Goal: Task Accomplishment & Management: Manage account settings

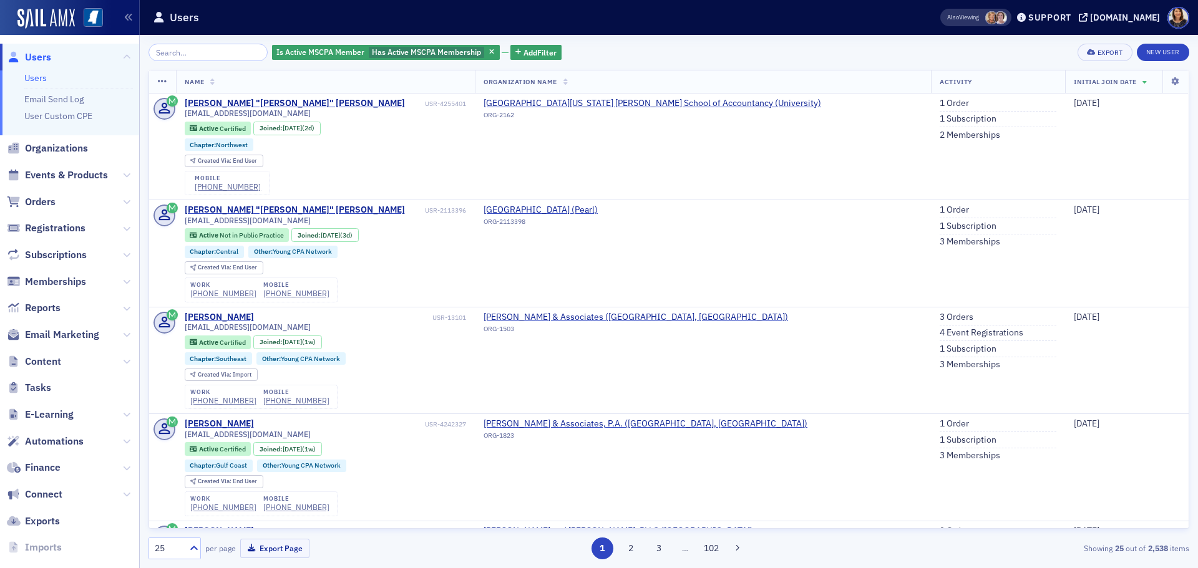
click at [32, 60] on span "Users" at bounding box center [38, 58] width 26 height 14
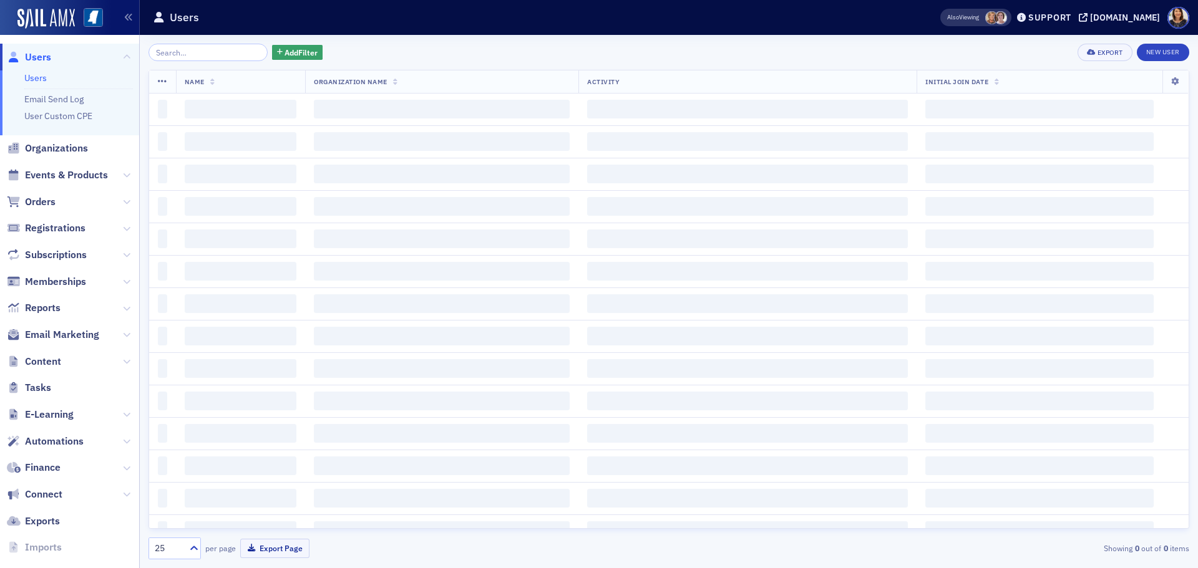
click at [190, 51] on input "search" at bounding box center [207, 52] width 119 height 17
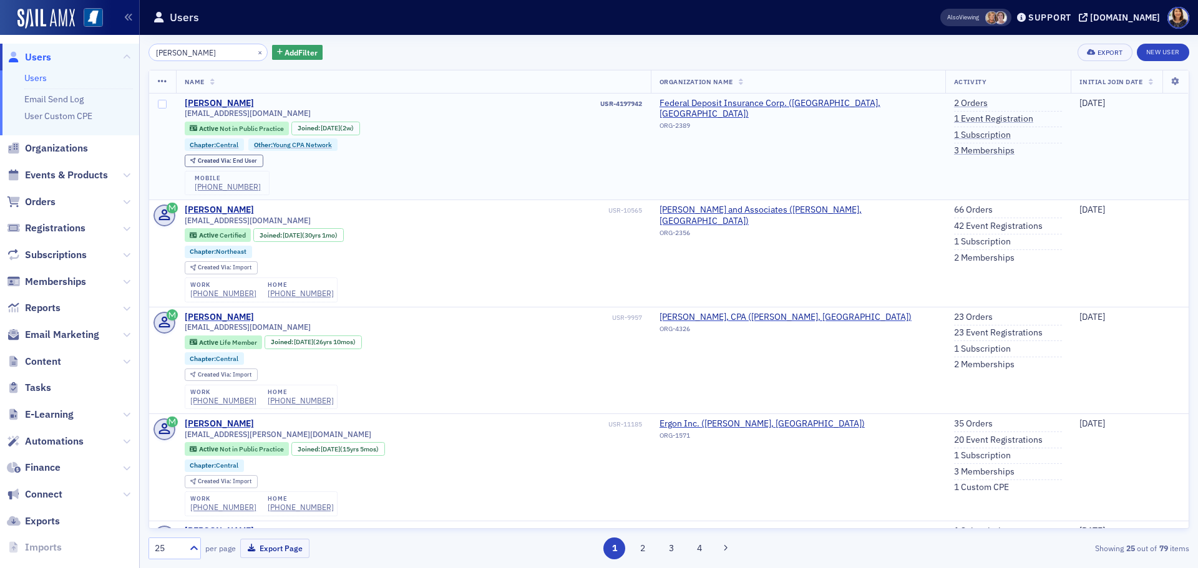
type input "[PERSON_NAME]"
click at [952, 95] on td "2 Orders 1 Event Registration 1 Subscription 3 Memberships" at bounding box center [1008, 147] width 126 height 107
click at [959, 100] on link "2 Orders" at bounding box center [971, 103] width 34 height 11
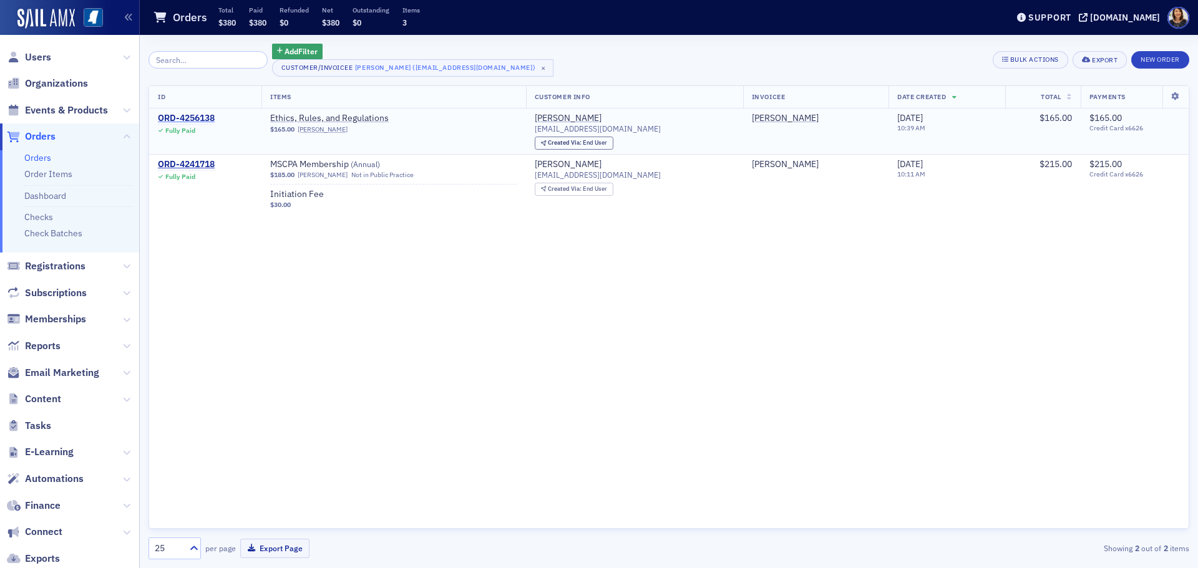
click at [188, 117] on div "ORD-4256138" at bounding box center [186, 118] width 57 height 11
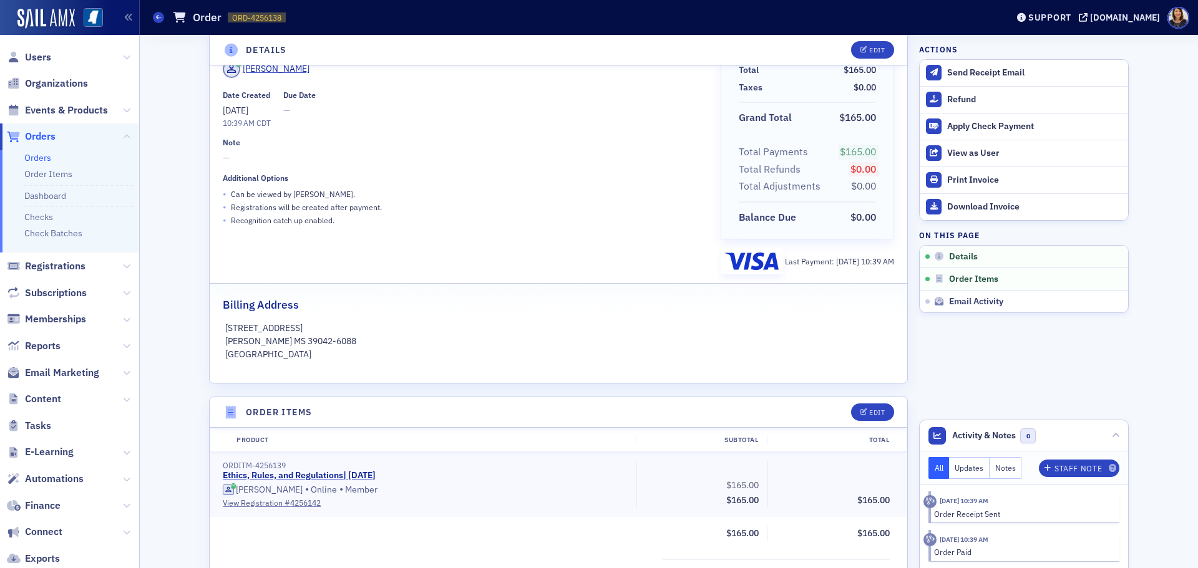
scroll to position [82, 0]
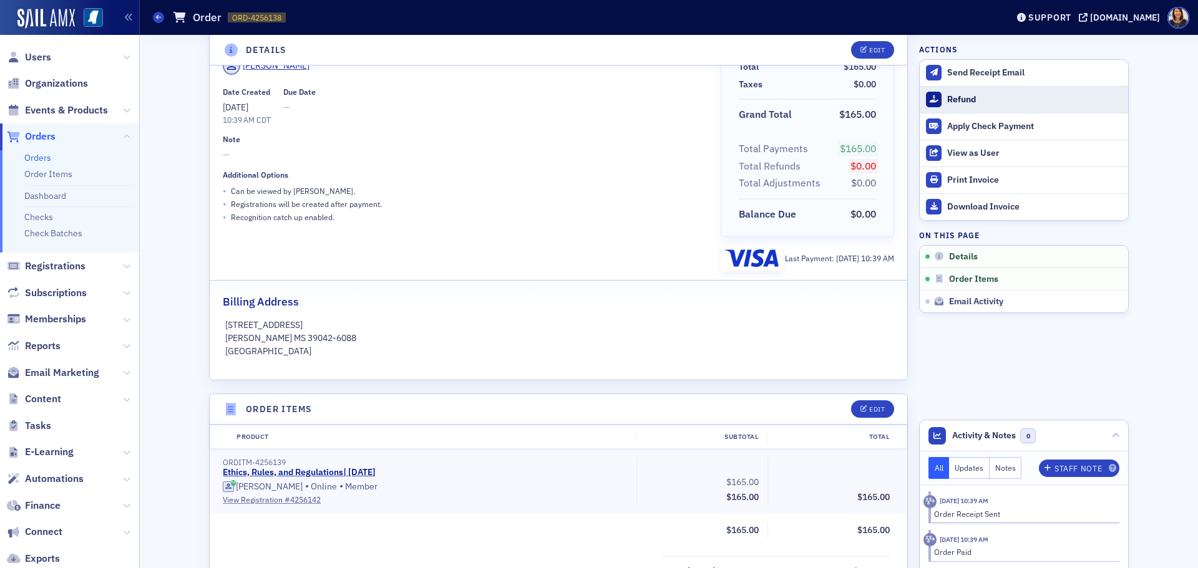
click at [947, 98] on div "Refund" at bounding box center [1034, 99] width 175 height 11
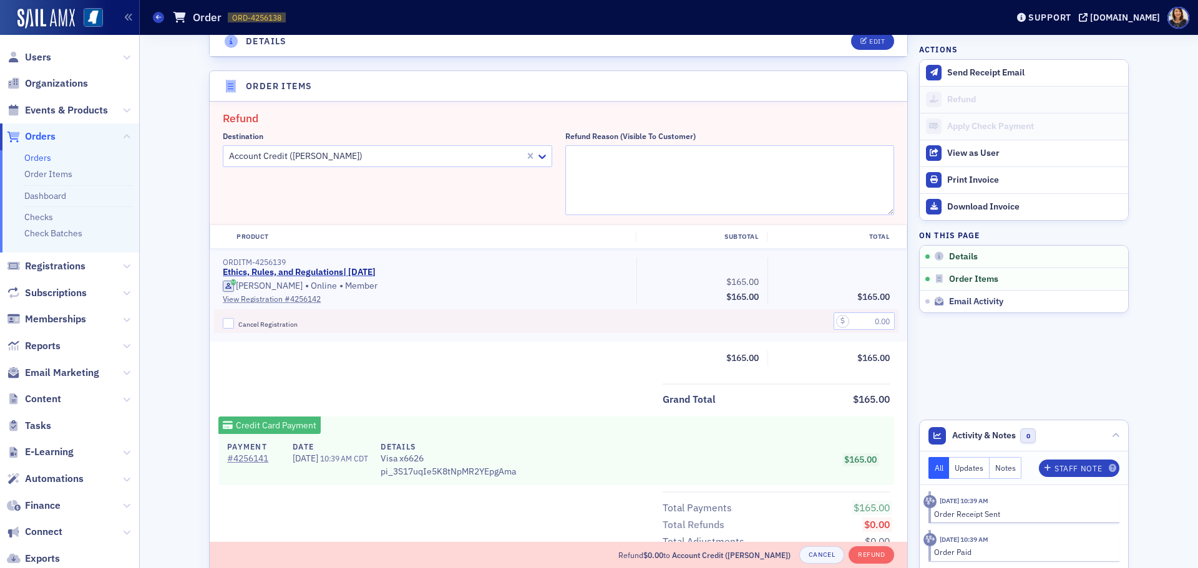
scroll to position [434, 0]
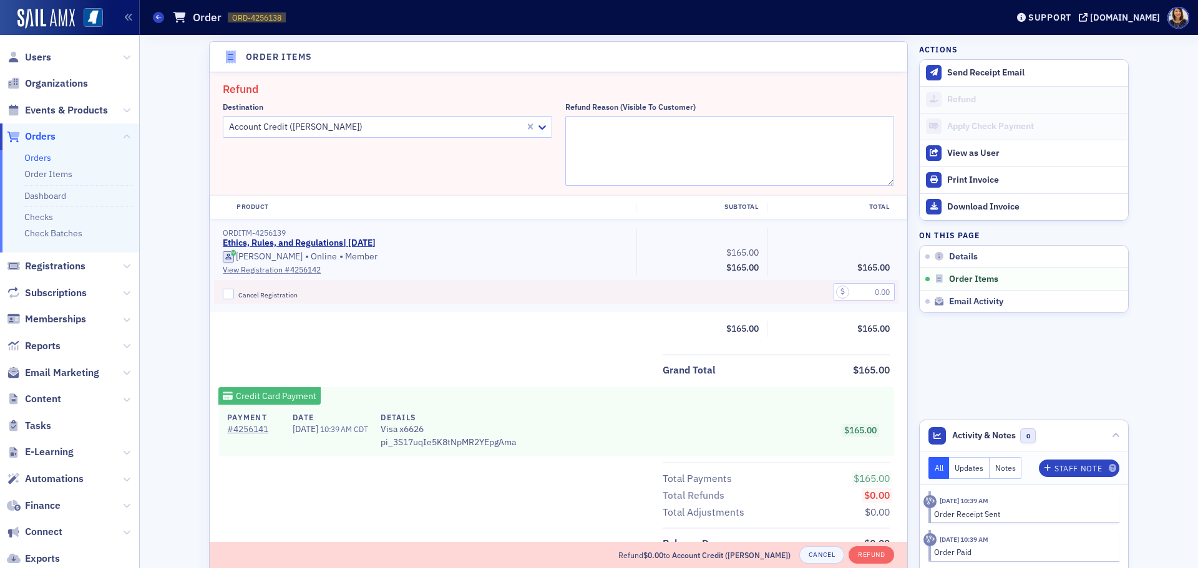
click at [355, 133] on div at bounding box center [376, 127] width 296 height 16
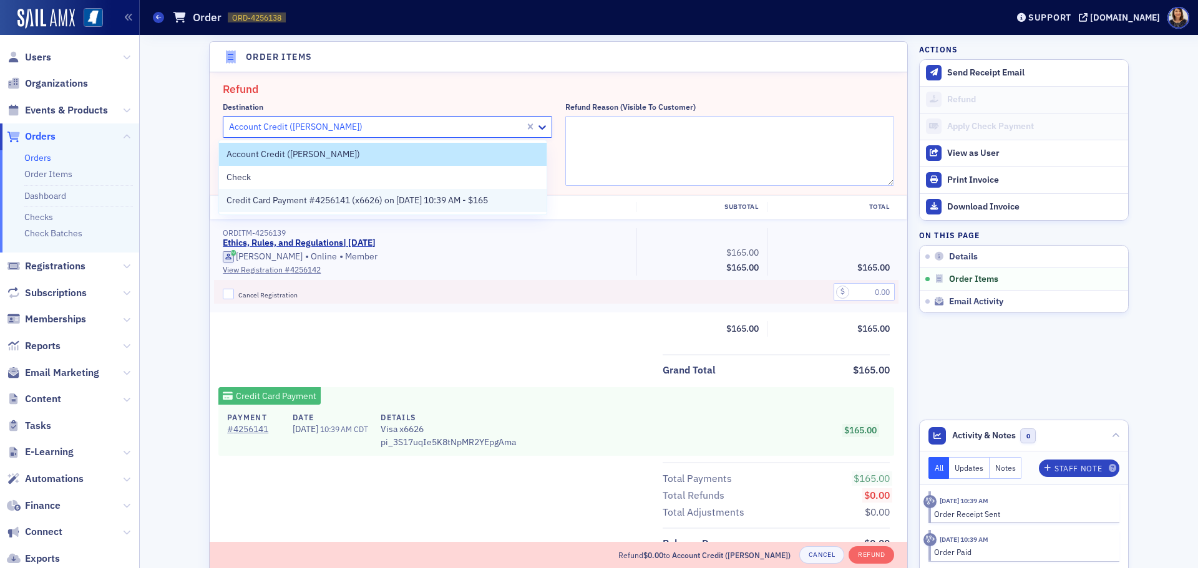
click at [332, 198] on span "Credit Card Payment #4256141 (x6626) on 8/28/2025 10:39 AM - $165" at bounding box center [356, 200] width 261 height 13
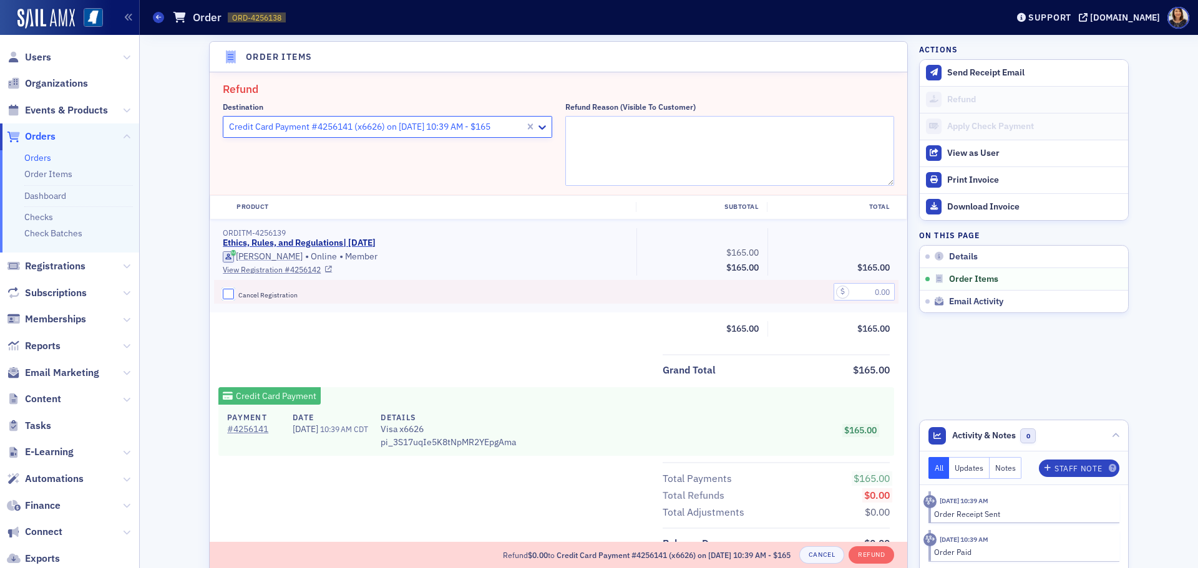
click at [223, 293] on input "Cancel Registration" at bounding box center [228, 294] width 11 height 11
drag, startPoint x: 229, startPoint y: 293, endPoint x: 253, endPoint y: 296, distance: 23.9
click at [231, 293] on label "Cancel Registration" at bounding box center [425, 294] width 405 height 11
click at [231, 293] on input "Cancel Registration" at bounding box center [228, 294] width 11 height 11
checkbox input "false"
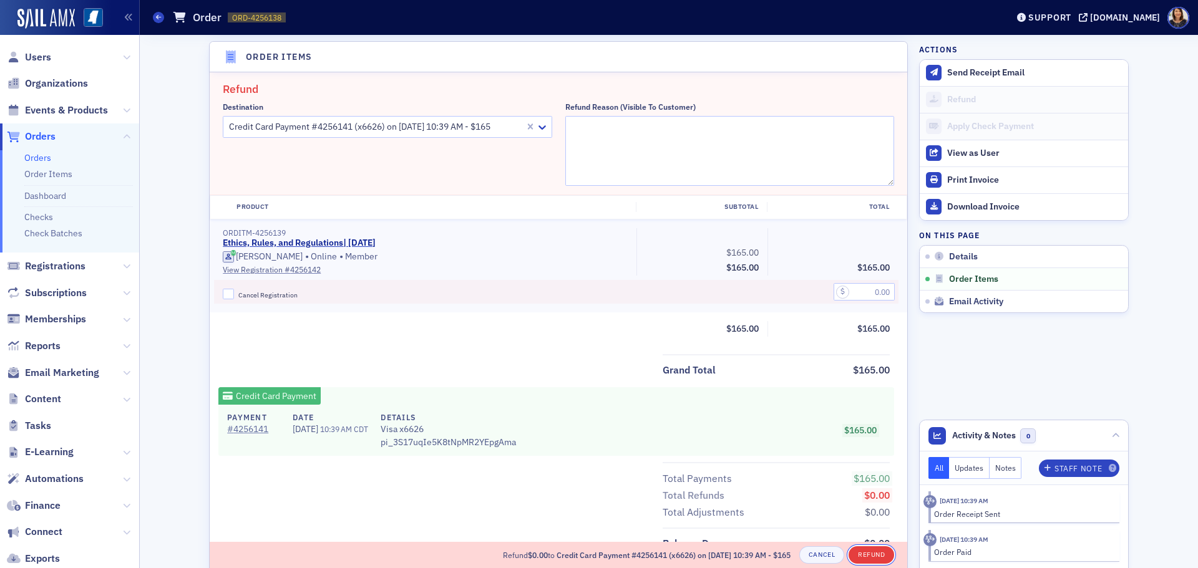
click at [866, 552] on button "Refund" at bounding box center [872, 555] width 46 height 17
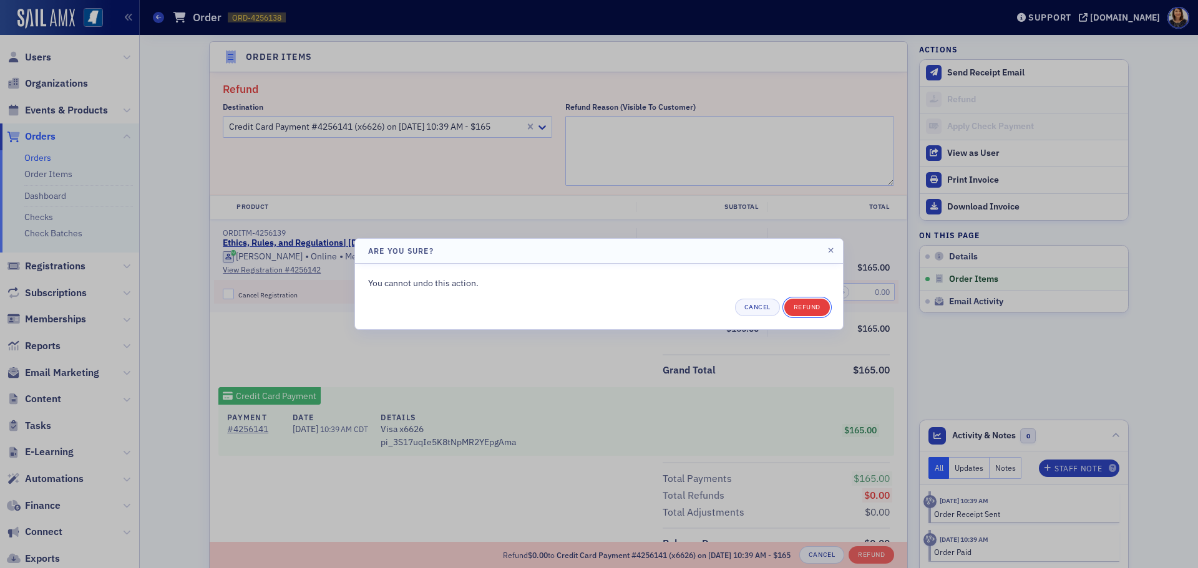
click at [806, 307] on button "Refund" at bounding box center [807, 307] width 46 height 17
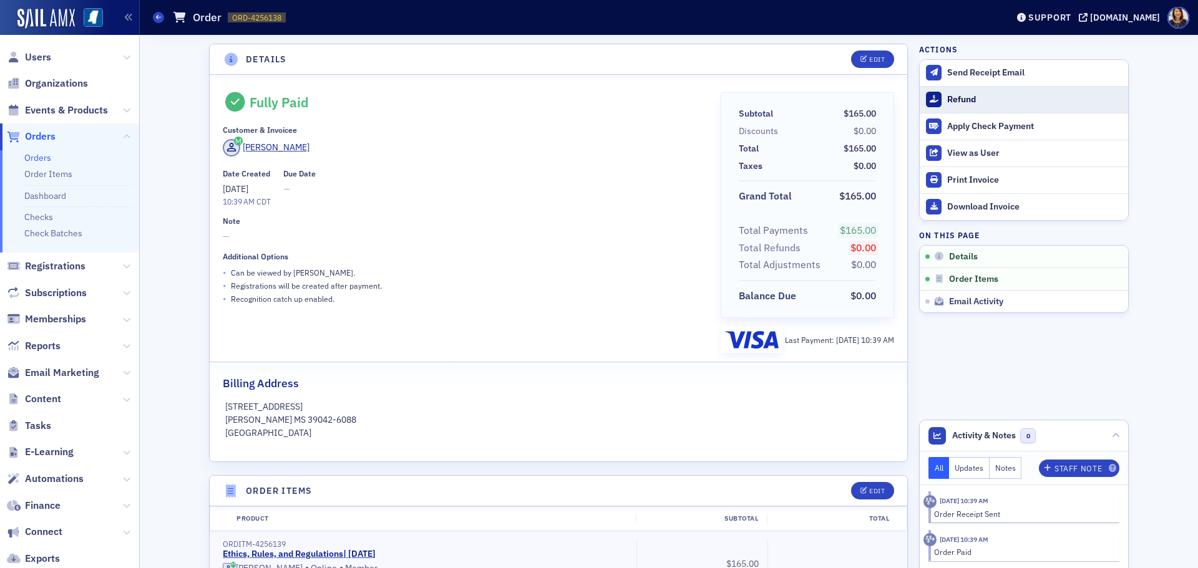
click at [951, 97] on div "Refund" at bounding box center [1034, 99] width 175 height 11
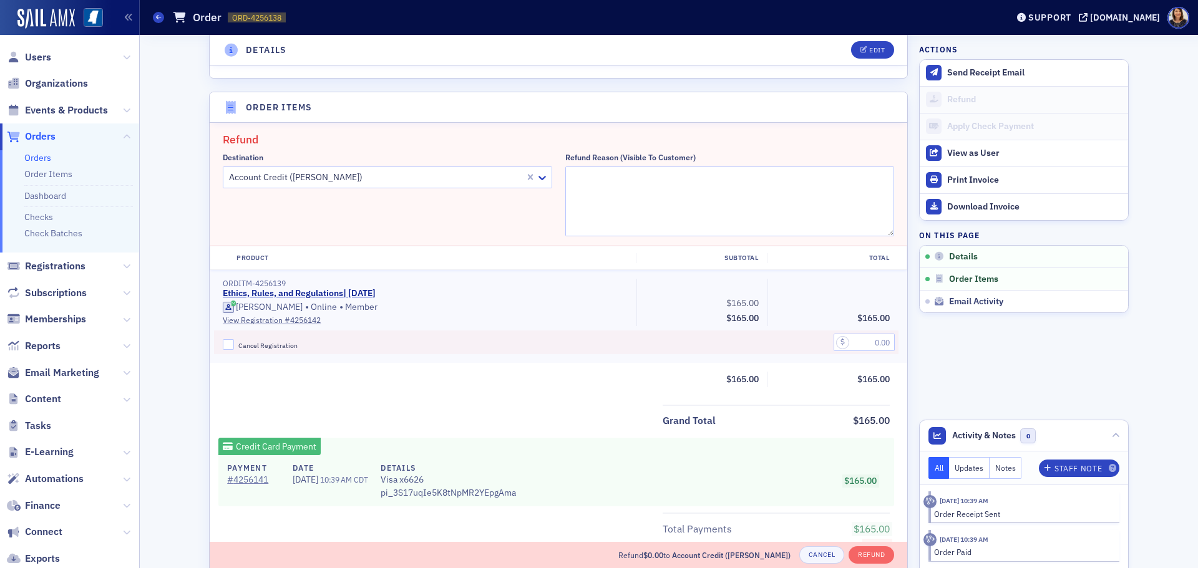
scroll to position [434, 0]
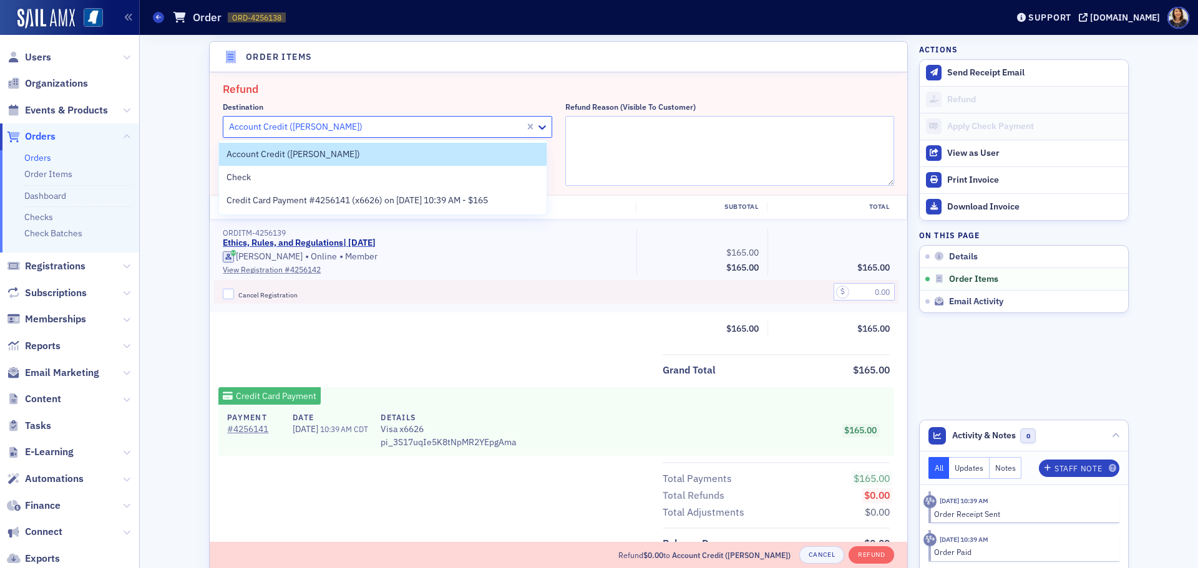
click at [380, 120] on div at bounding box center [376, 127] width 296 height 16
click at [363, 202] on span "Credit Card Payment #4256141 (x6626) on 8/28/2025 10:39 AM - $165" at bounding box center [356, 200] width 261 height 13
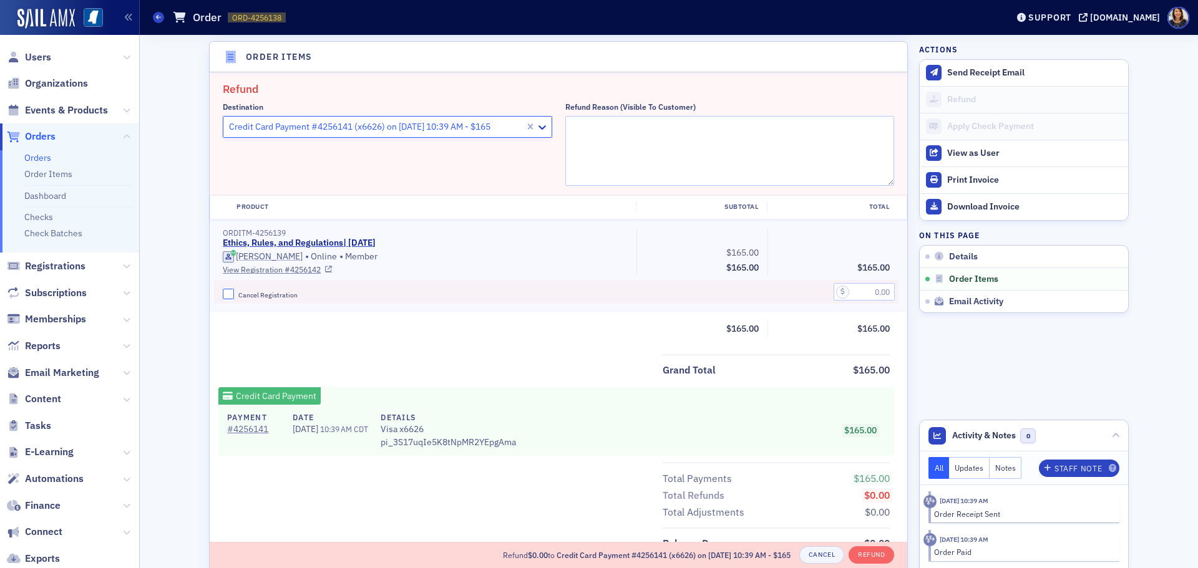
click at [228, 294] on input "Cancel Registration" at bounding box center [228, 294] width 11 height 11
checkbox input "true"
click at [849, 289] on input "text" at bounding box center [864, 291] width 61 height 17
type input "165.00"
click at [861, 555] on button "Refund" at bounding box center [872, 555] width 46 height 17
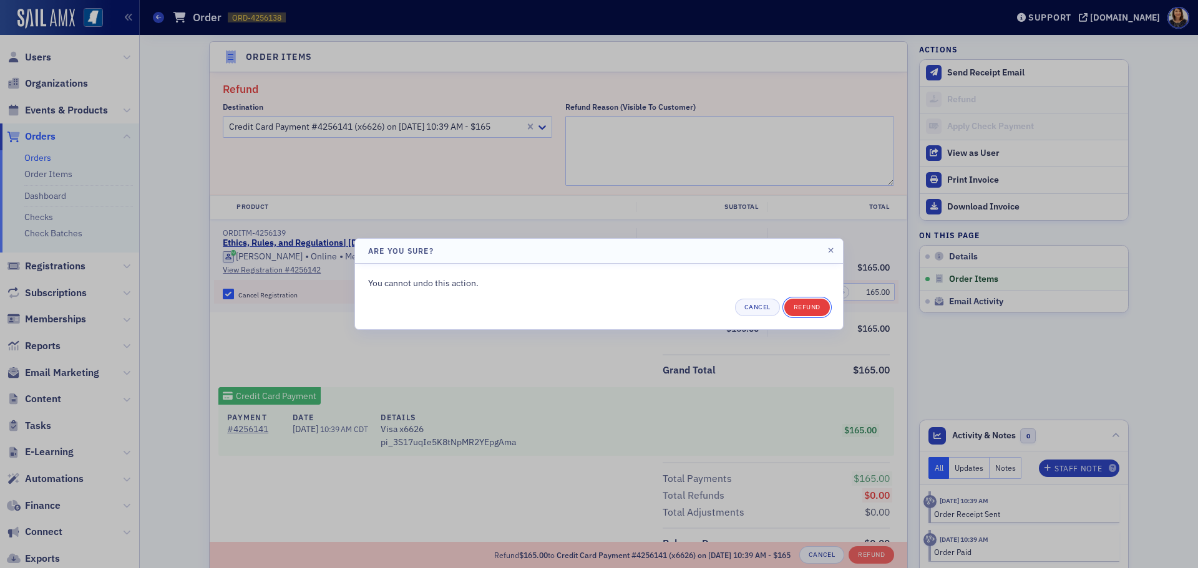
click at [806, 313] on button "Refund" at bounding box center [807, 307] width 46 height 17
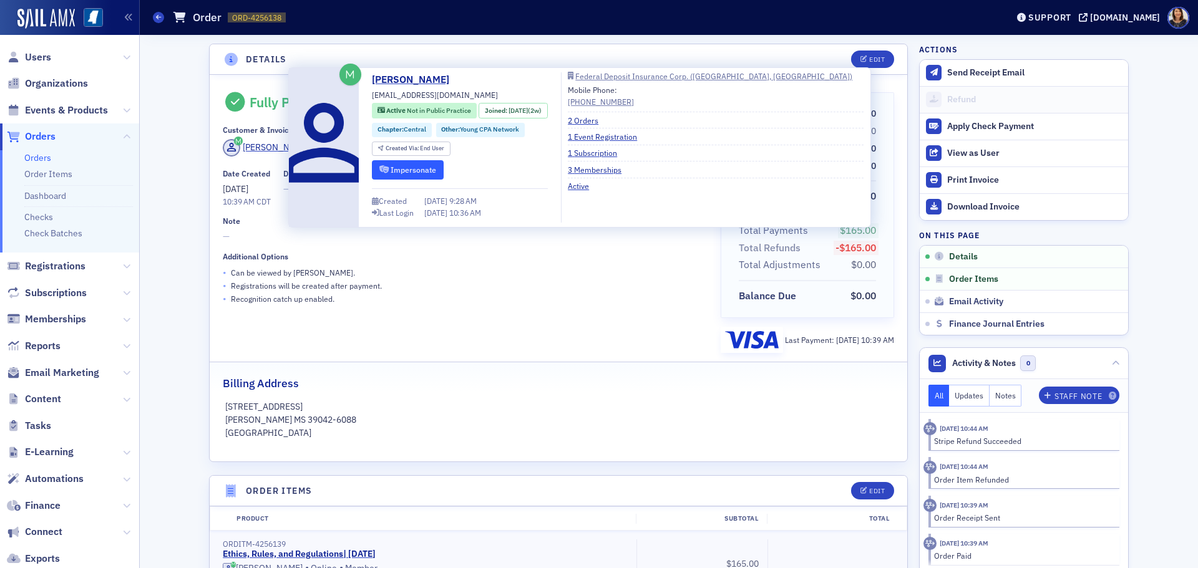
click at [401, 162] on button "Impersonate" at bounding box center [408, 169] width 72 height 19
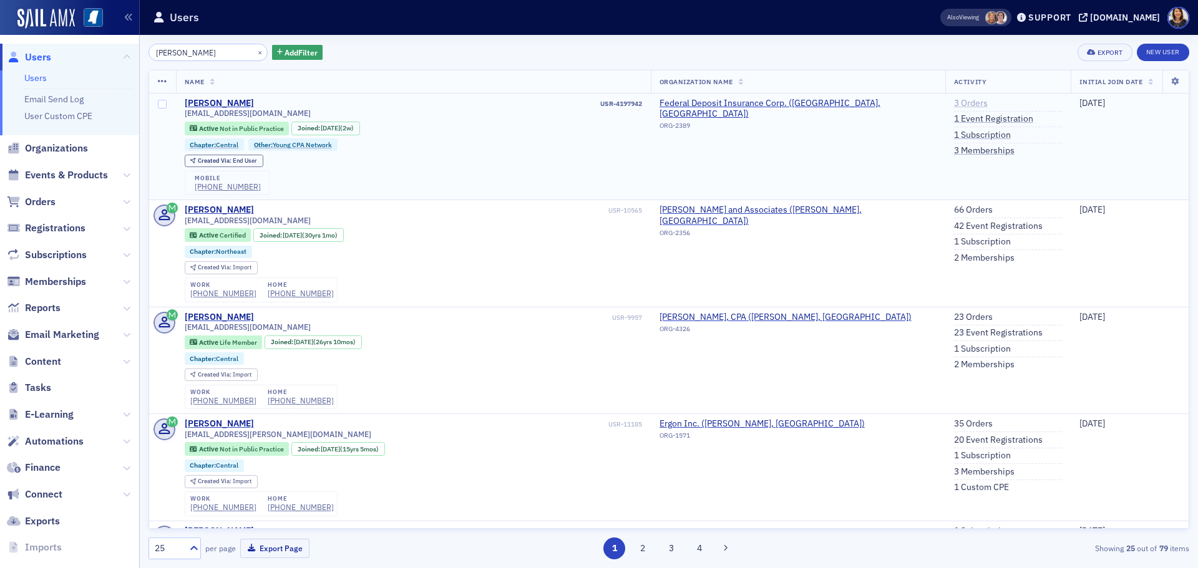
type input "[PERSON_NAME]"
click at [960, 104] on link "3 Orders" at bounding box center [971, 103] width 34 height 11
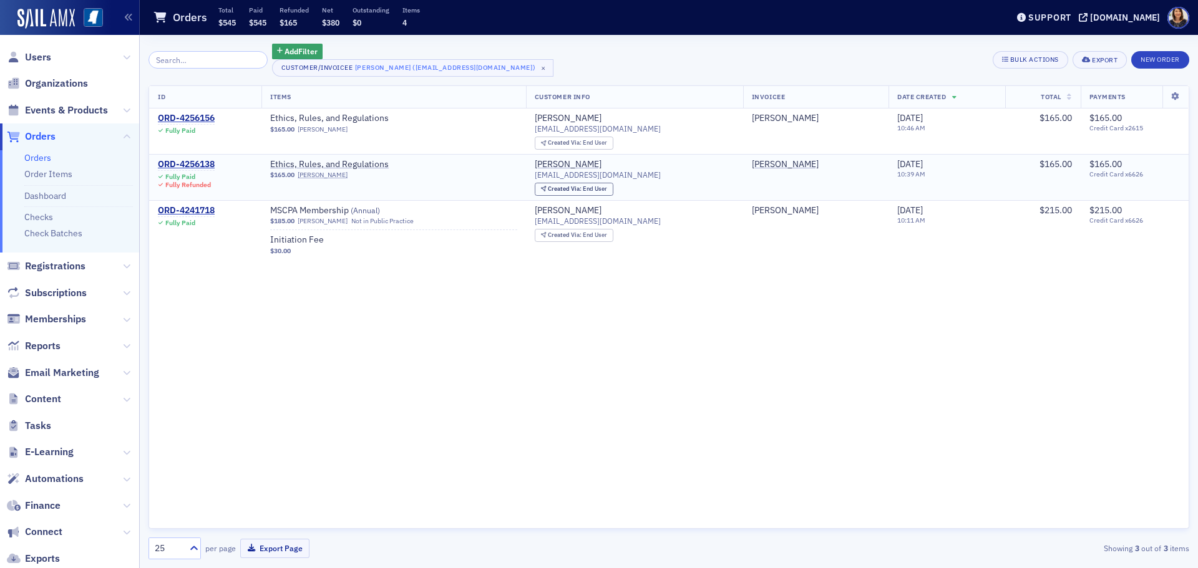
click at [193, 158] on td "ORD-4256138 Fully Paid Fully Refunded" at bounding box center [205, 178] width 112 height 46
click at [192, 162] on div "ORD-4256138" at bounding box center [186, 164] width 57 height 11
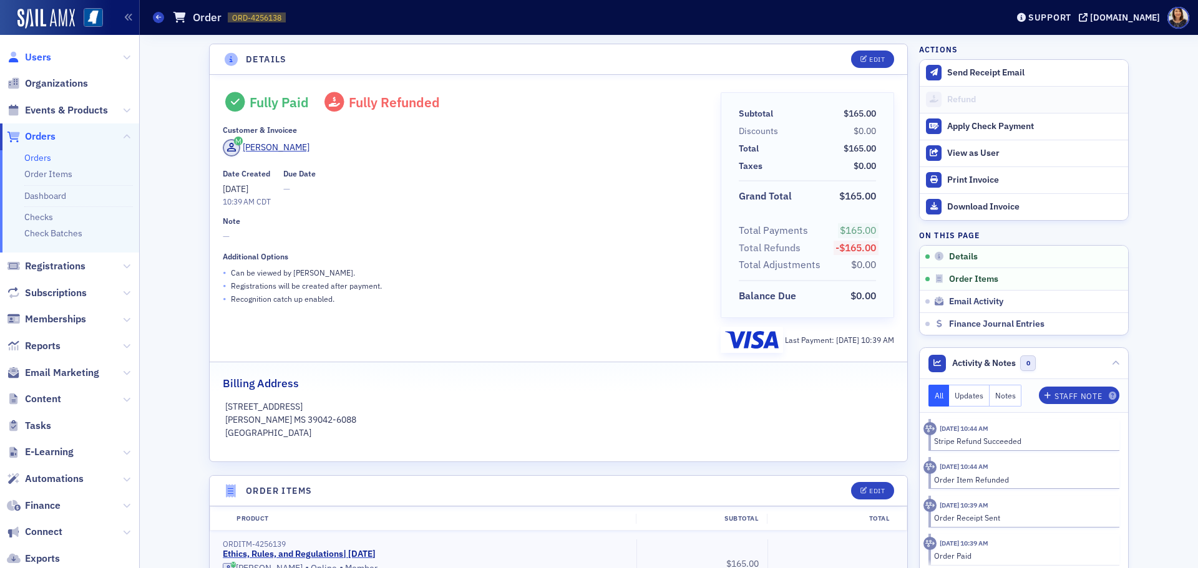
click at [42, 57] on span "Users" at bounding box center [38, 58] width 26 height 14
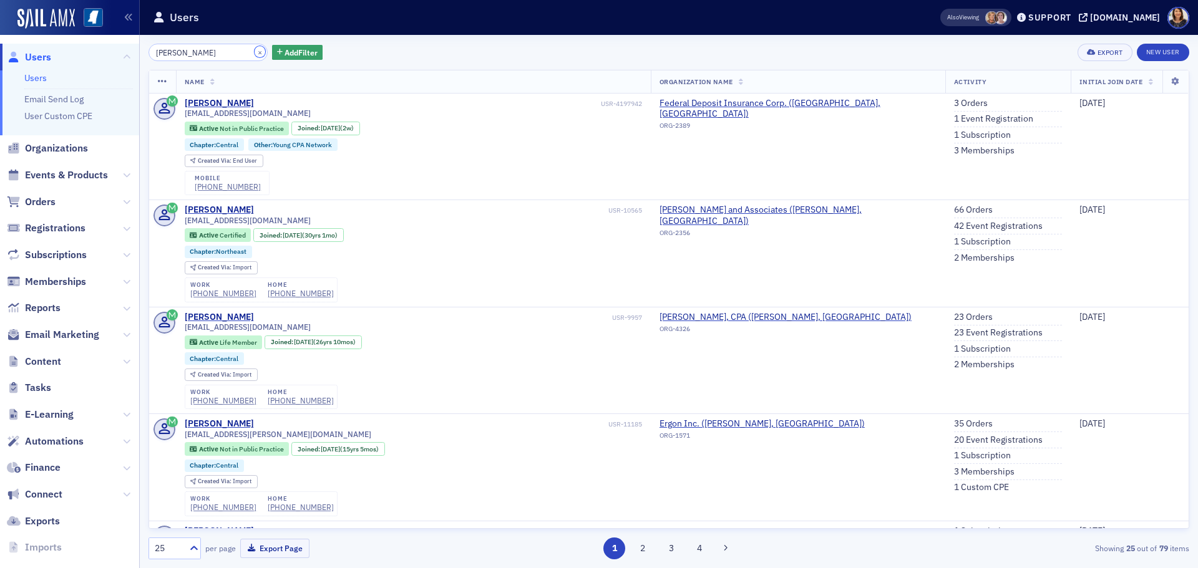
click at [255, 51] on button "×" at bounding box center [260, 51] width 11 height 11
